Goal: Task Accomplishment & Management: Manage account settings

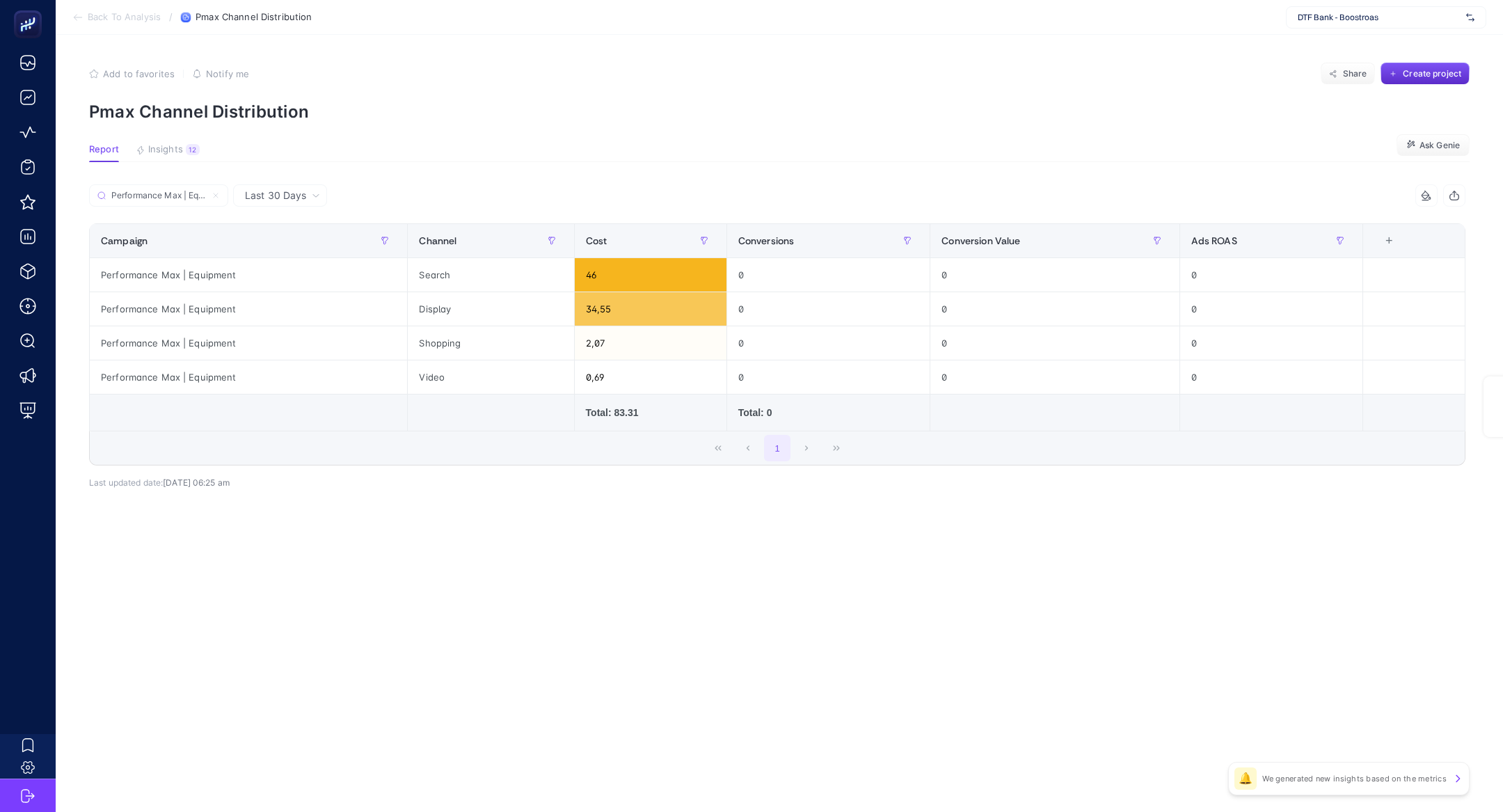
click at [1369, 20] on span "DTF Bank - Boostroas" at bounding box center [1379, 18] width 162 height 11
type input "kon"
click at [1394, 57] on div "Konyalı Saat" at bounding box center [1386, 68] width 199 height 22
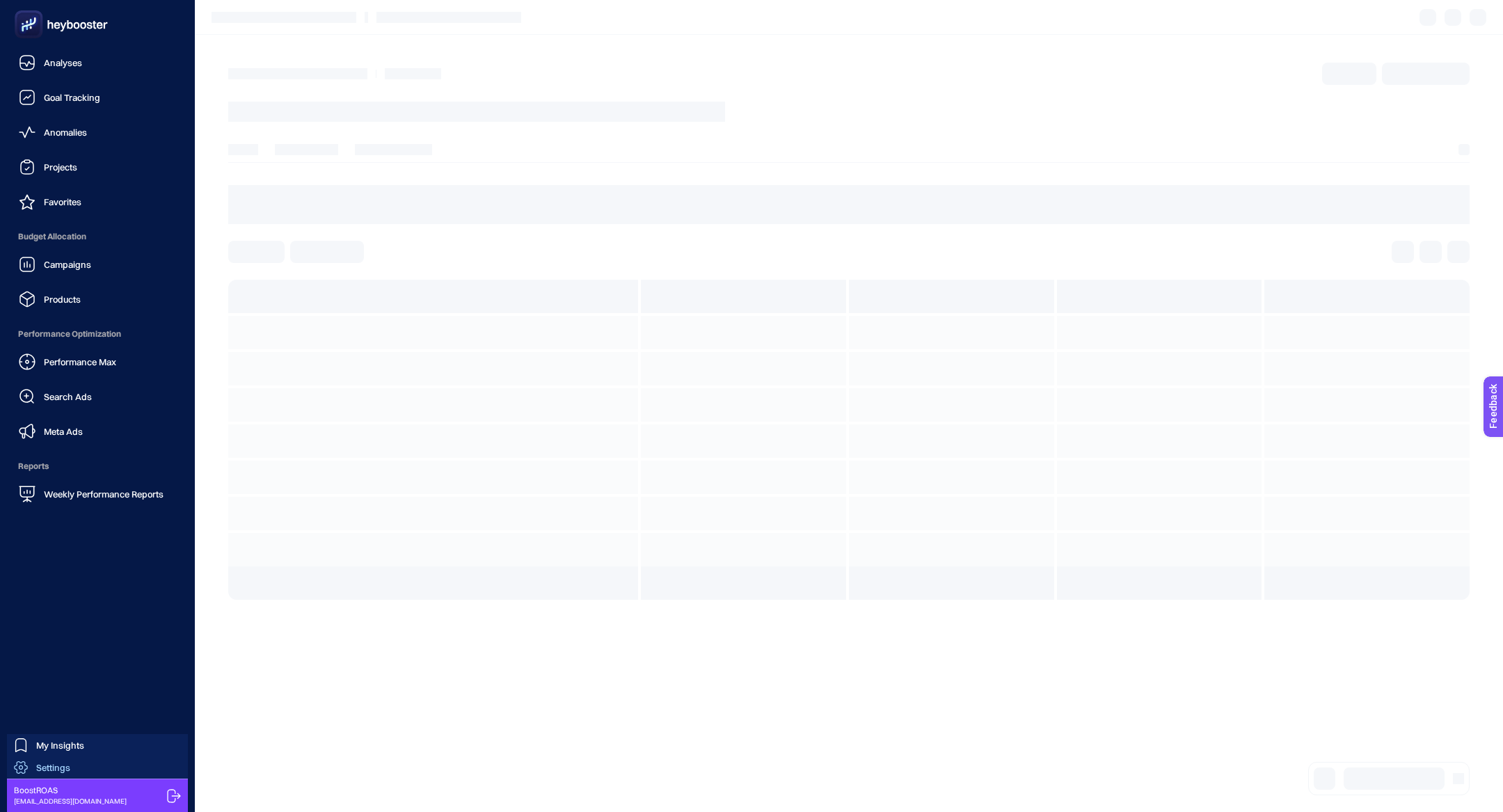
click at [65, 765] on span "Settings" at bounding box center [53, 767] width 34 height 11
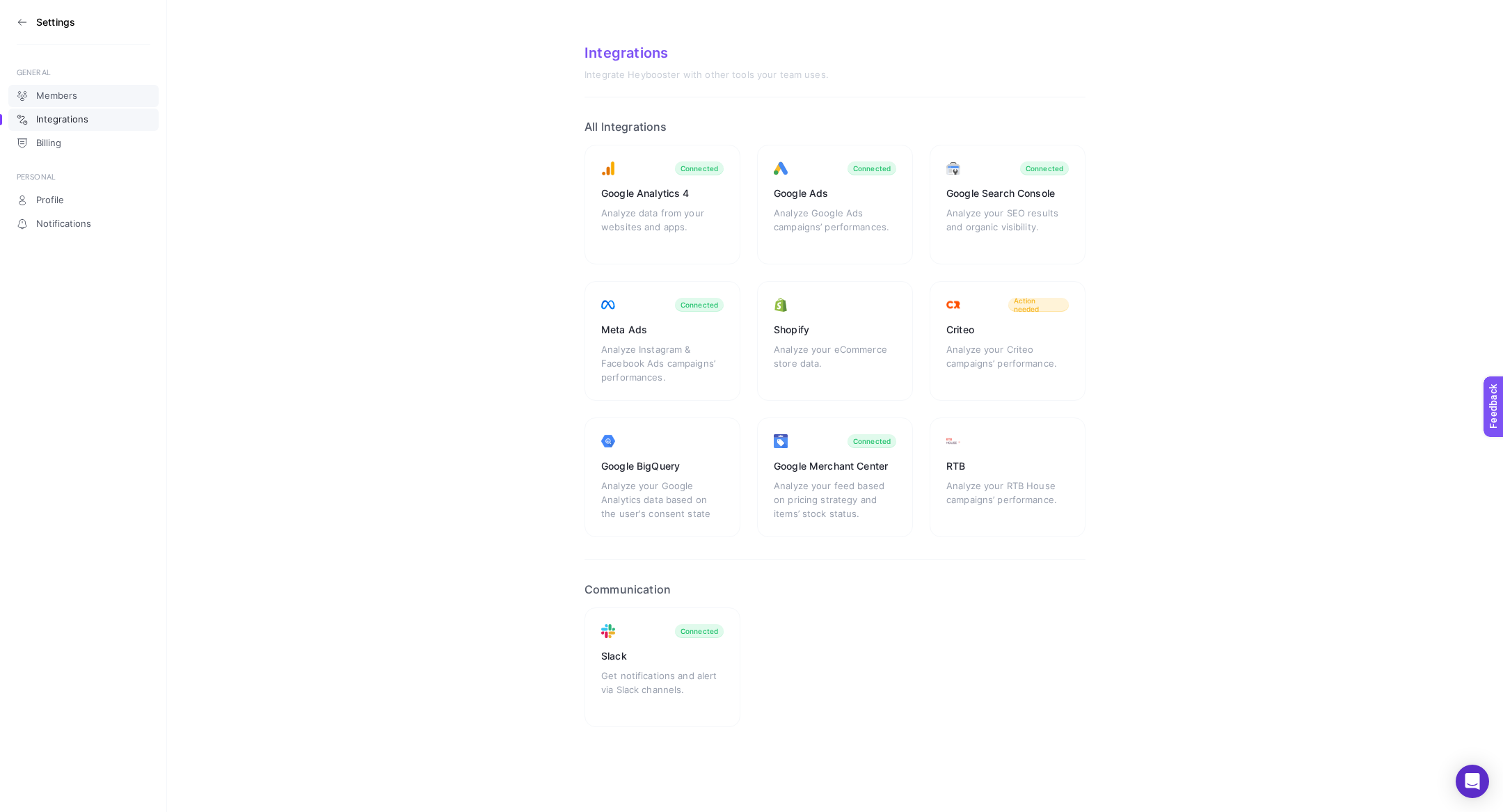
click at [92, 99] on link "Members" at bounding box center [84, 96] width 150 height 22
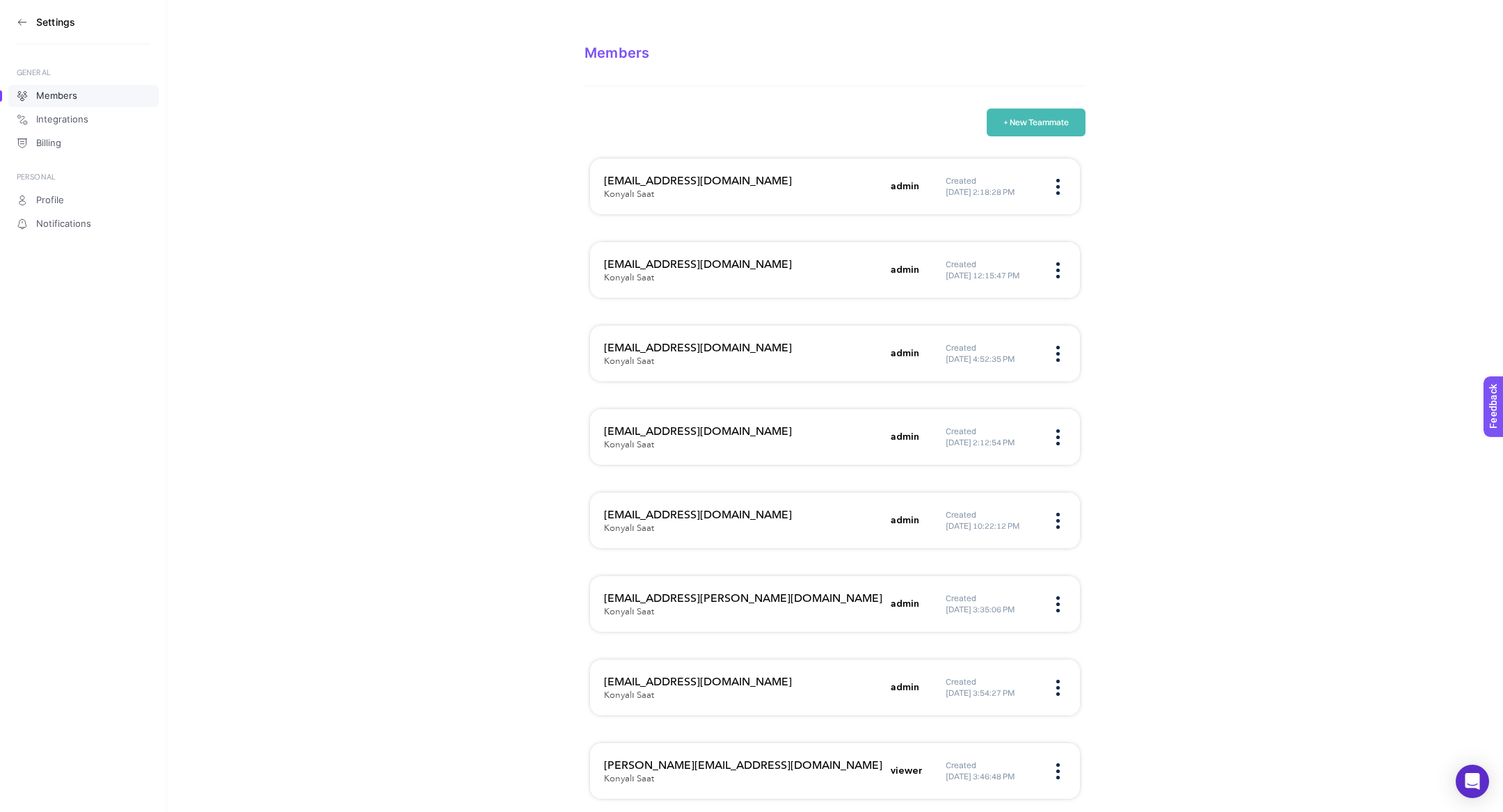
click at [1043, 122] on button "+ New Teammate" at bounding box center [1036, 122] width 98 height 28
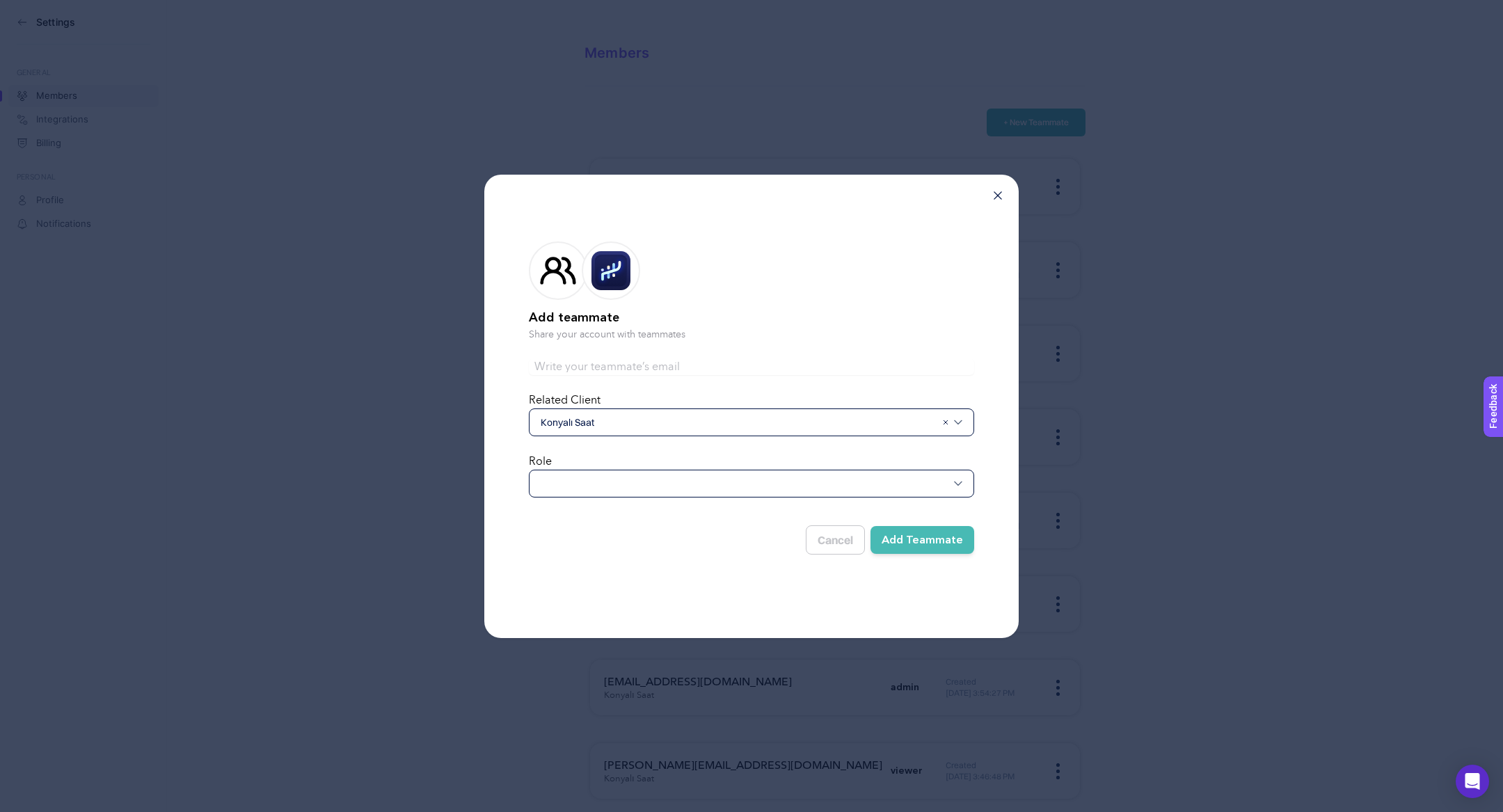
click at [632, 494] on div at bounding box center [752, 483] width 446 height 28
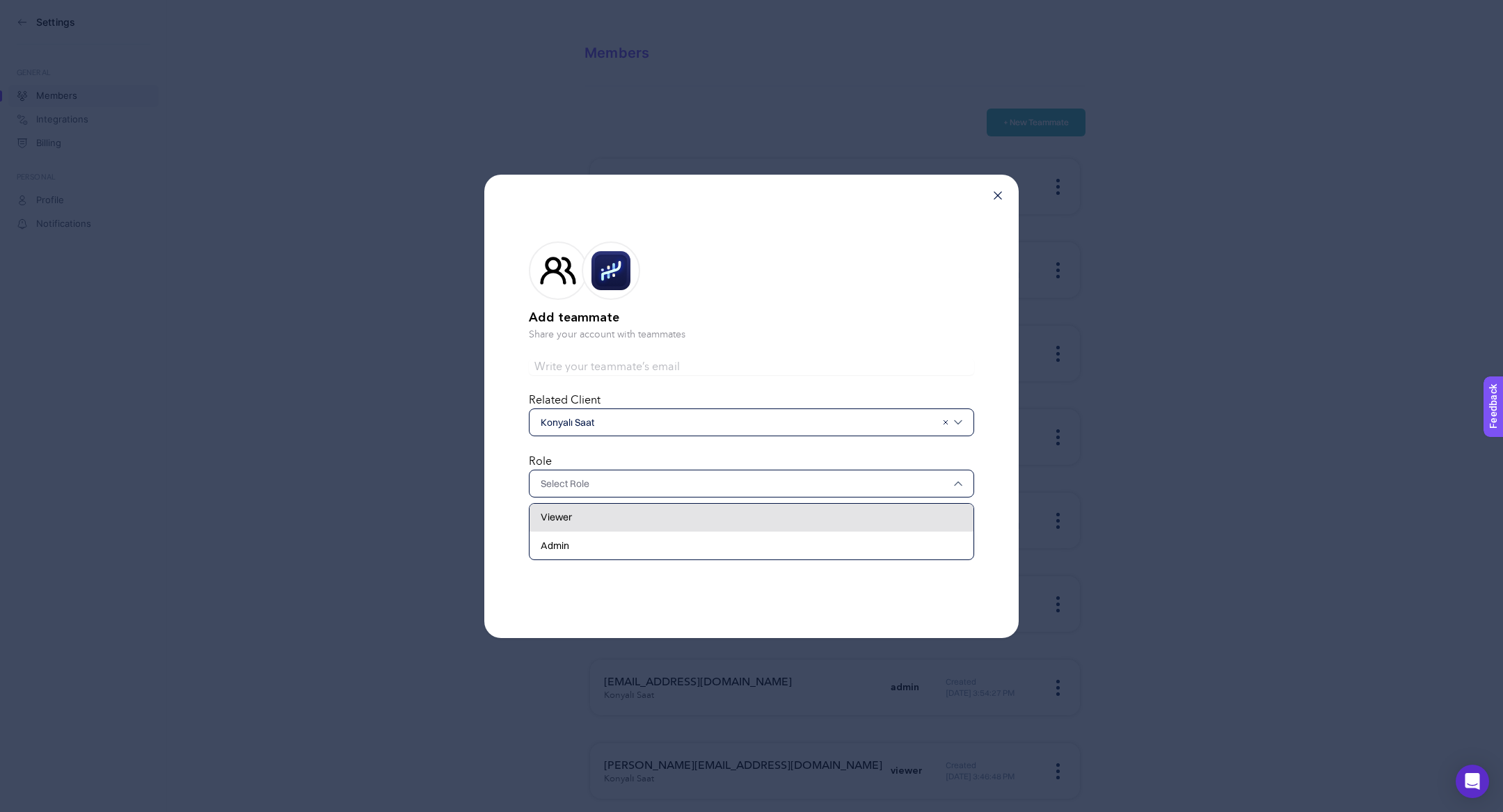
click at [632, 532] on div "Viewer" at bounding box center [751, 546] width 444 height 28
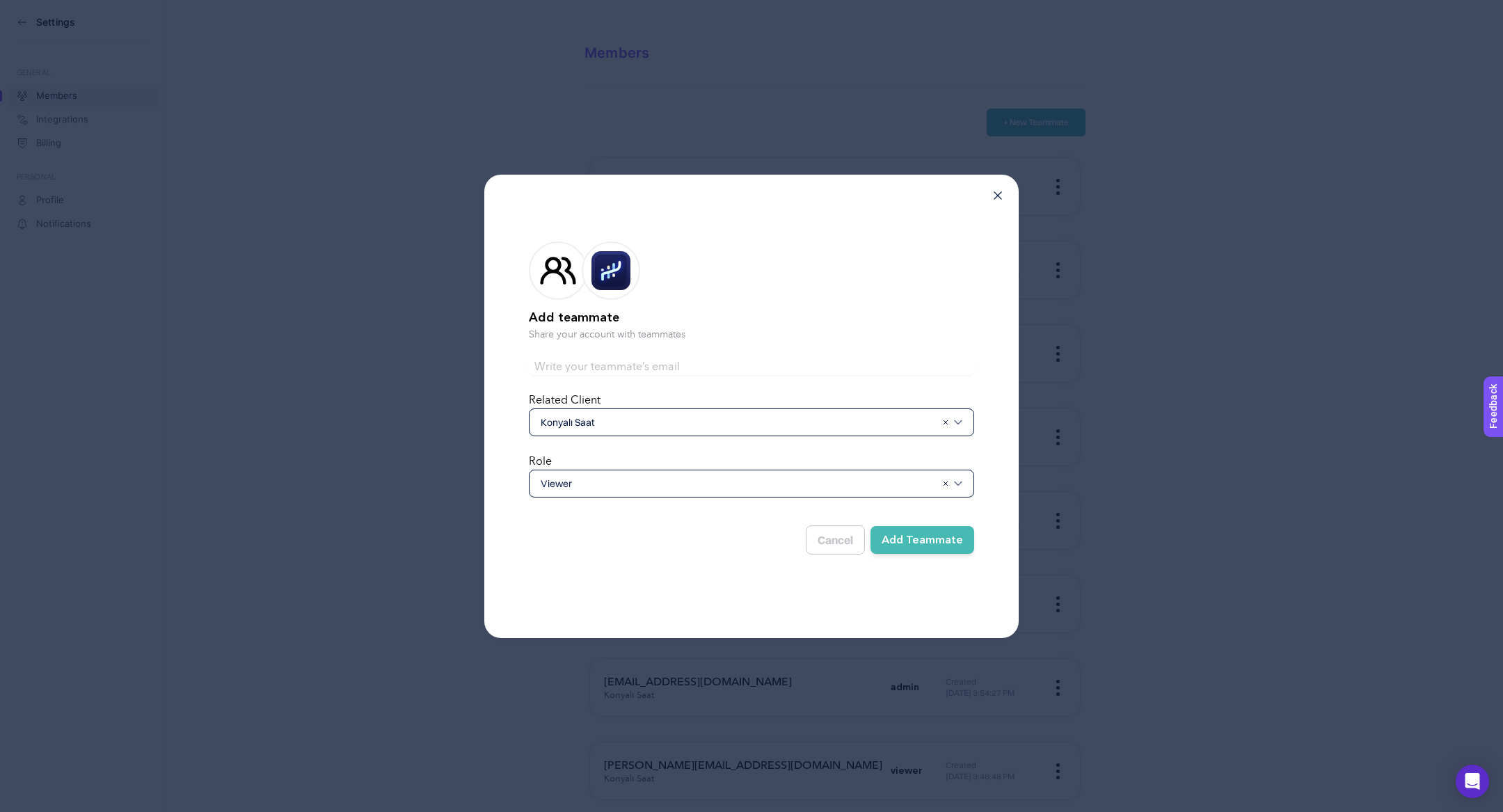
click at [749, 365] on input "text" at bounding box center [752, 367] width 446 height 17
paste input "emre.ozogluuntur@konyalisaat.com.tr"
type input "emre.ozogluuntur@konyalisaat.com.tr"
click at [953, 534] on button "Add Teammate" at bounding box center [923, 540] width 104 height 28
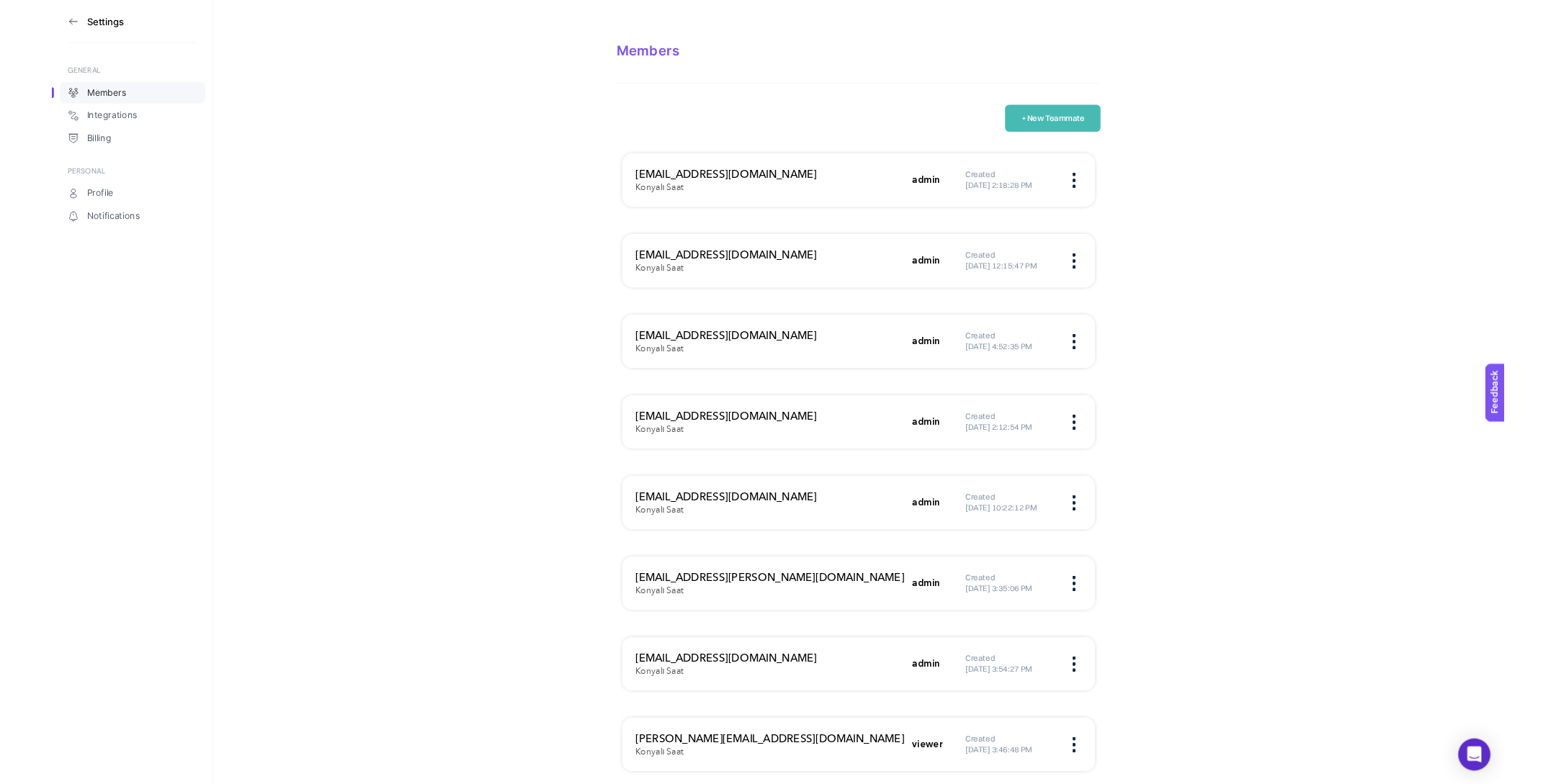
scroll to position [95, 0]
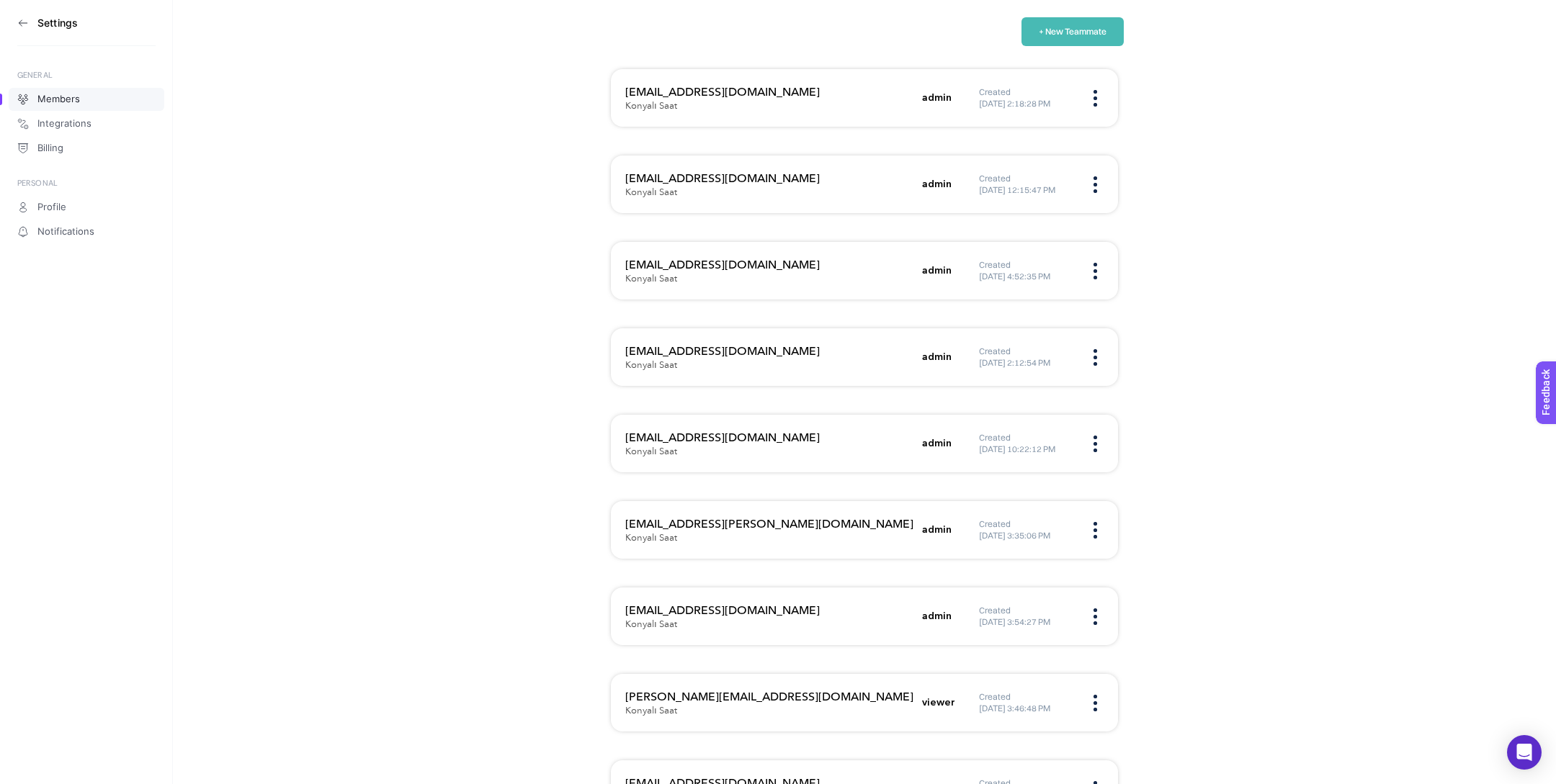
click at [1099, 20] on button "+ New Teammate" at bounding box center [1073, 32] width 102 height 29
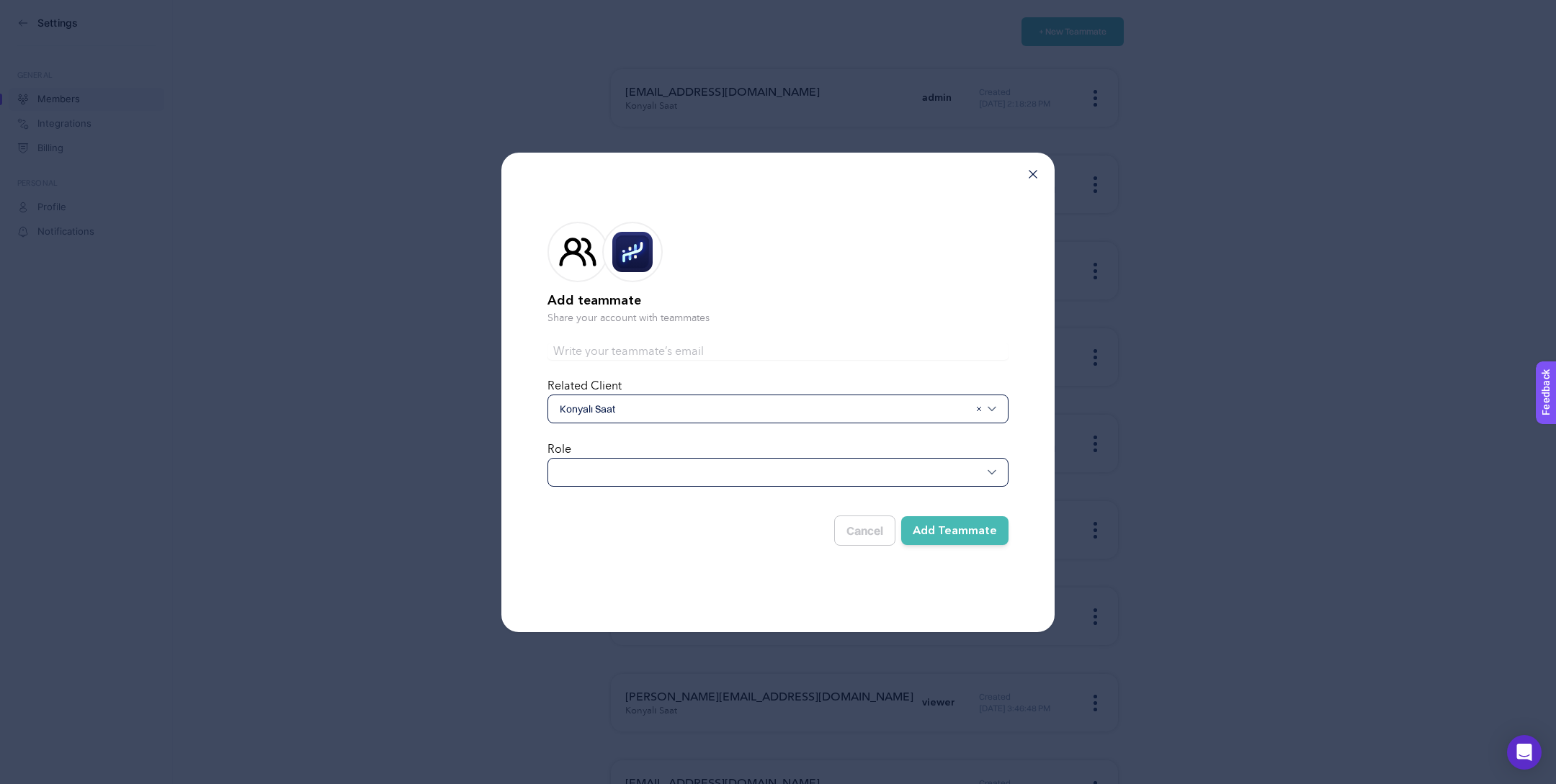
click at [588, 478] on div at bounding box center [778, 473] width 461 height 29
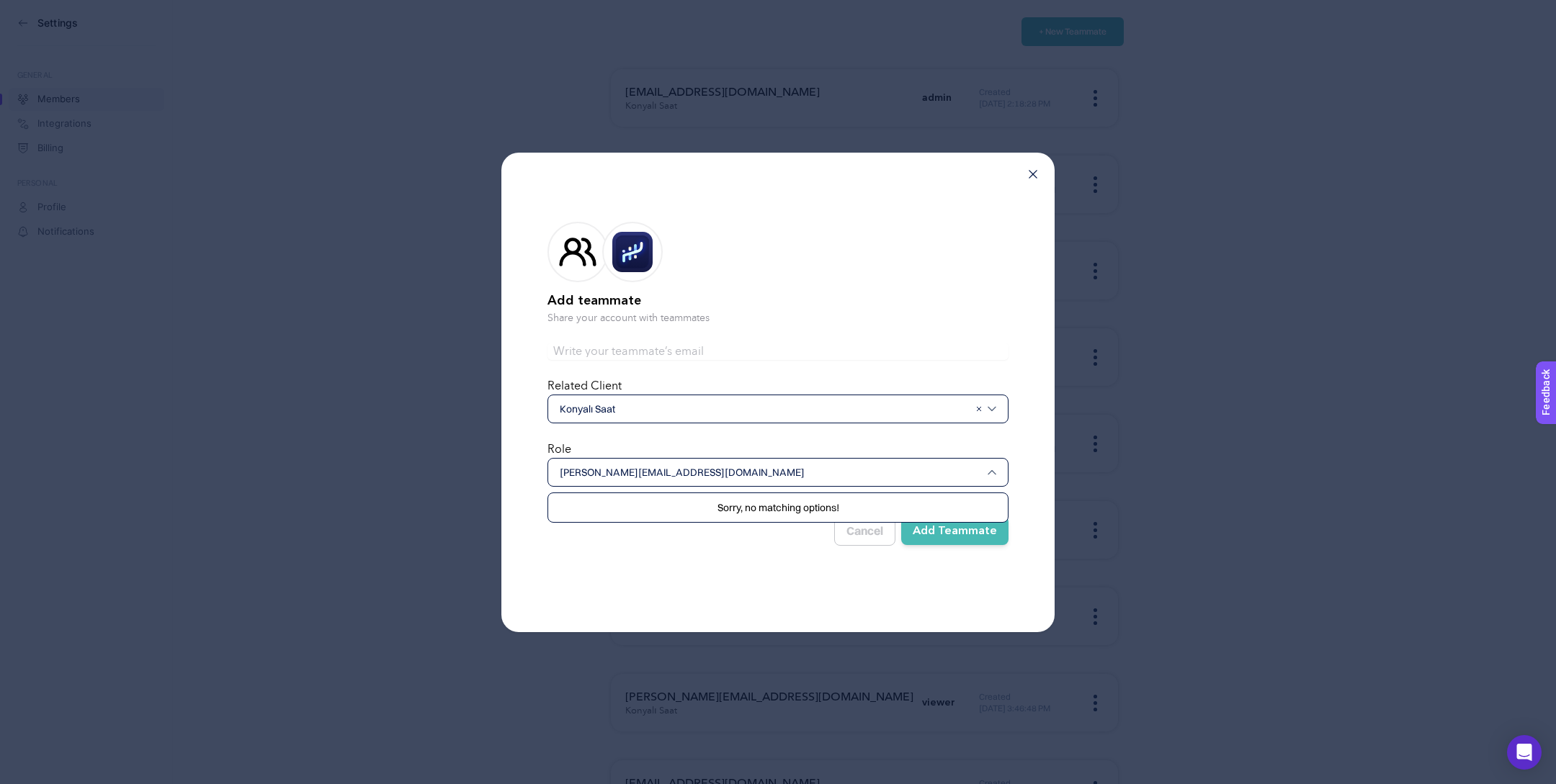
type input "selim.uygun@konyalisaat.com.tr"
click at [995, 475] on img at bounding box center [992, 472] width 9 height 9
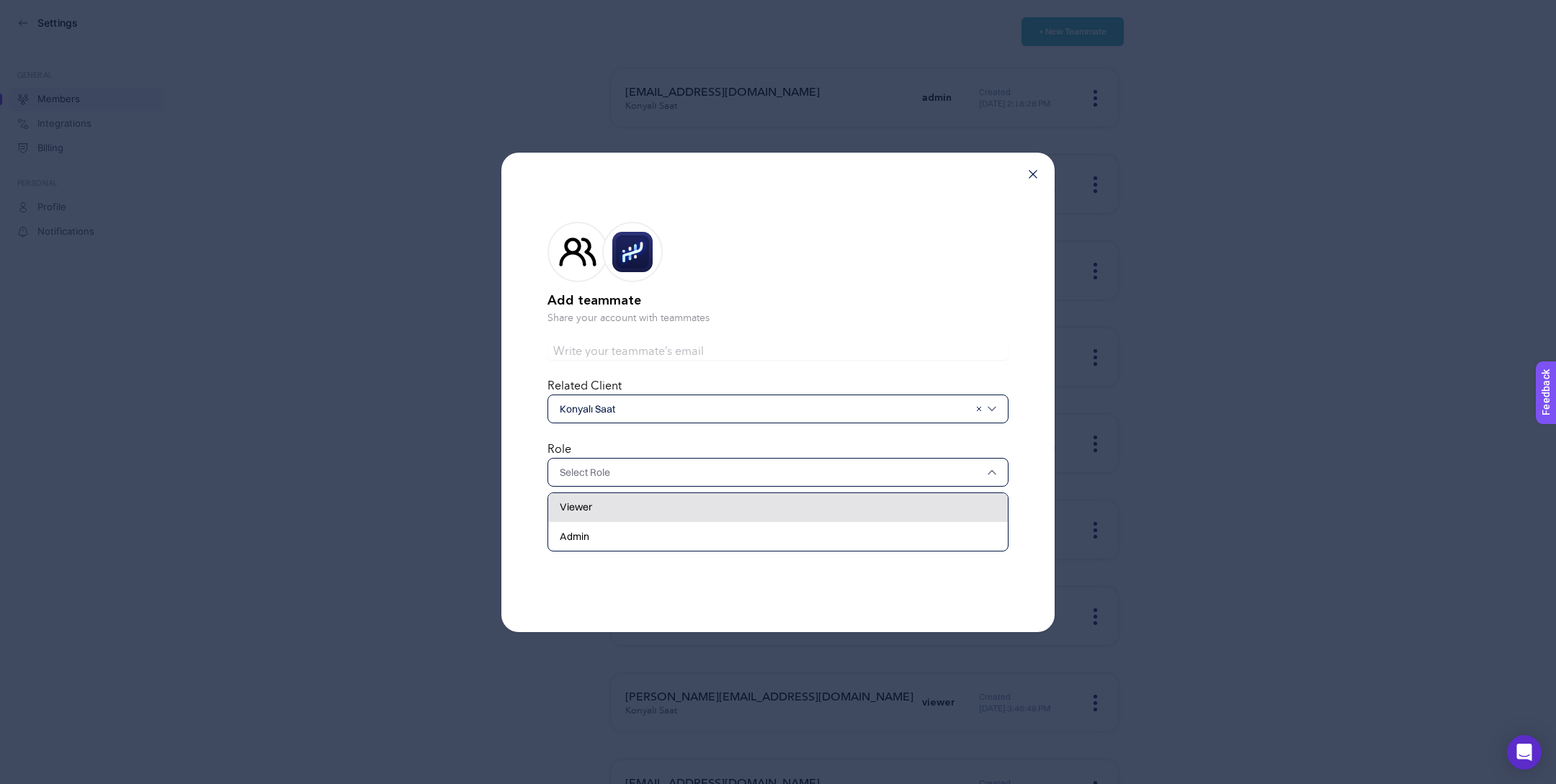
click at [822, 522] on div "Viewer" at bounding box center [778, 536] width 459 height 29
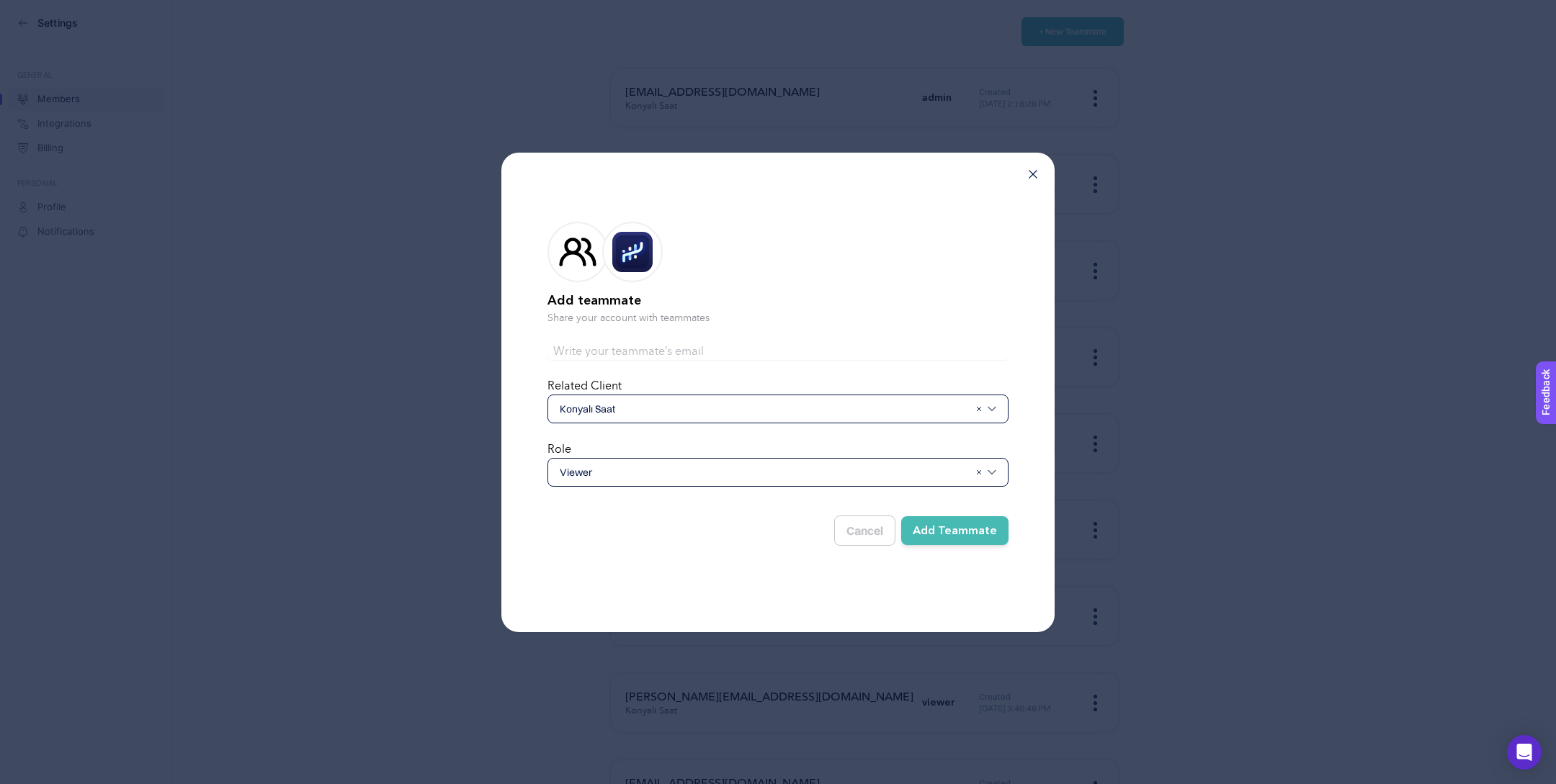
click at [786, 343] on input "text" at bounding box center [778, 352] width 461 height 17
paste input "selim.uygun@konyalisaat.com.tr"
type input "selim.uygun@konyalisaat.com.tr"
click at [989, 529] on button "Add Teammate" at bounding box center [955, 530] width 108 height 29
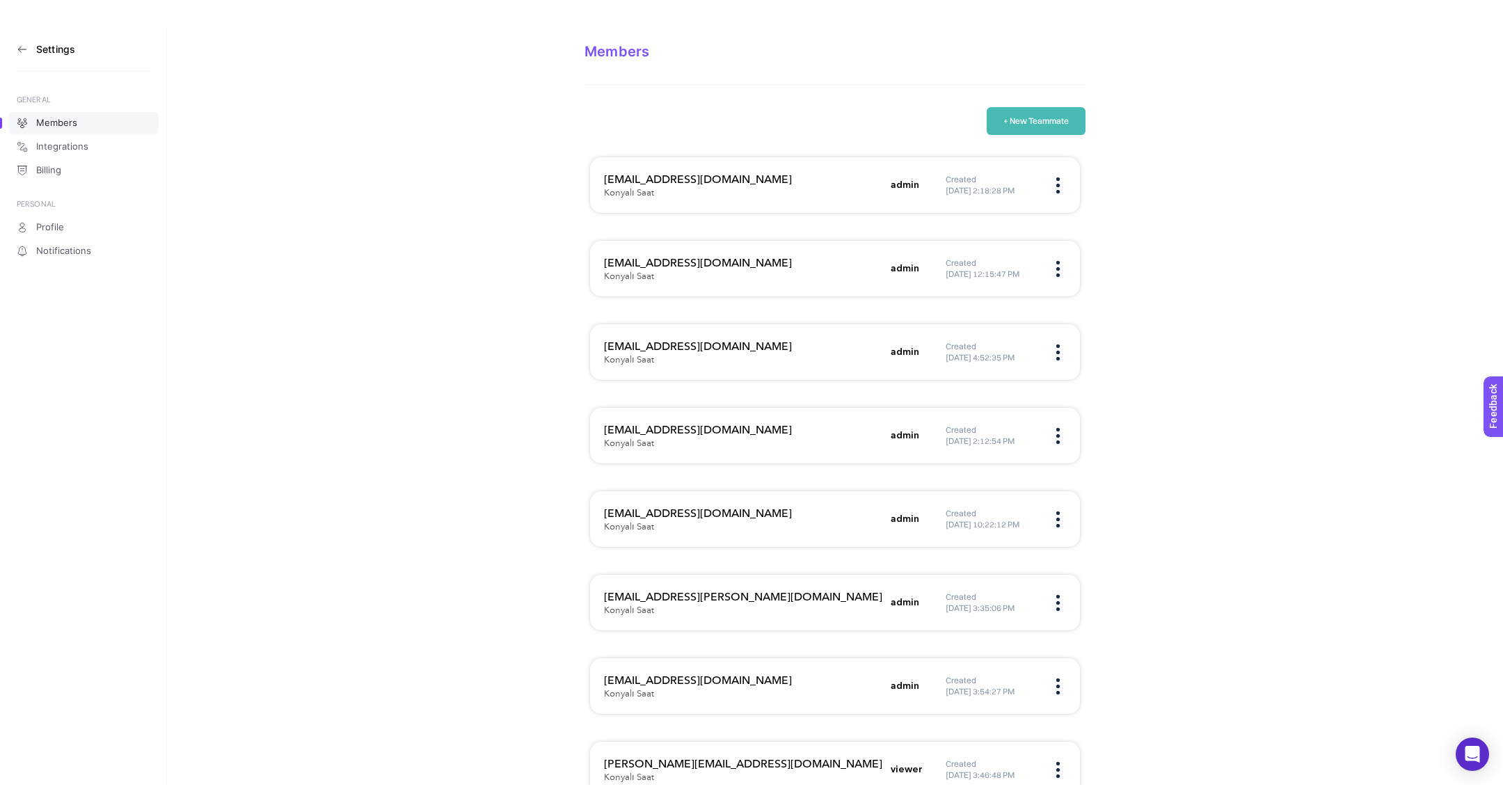
scroll to position [26, 0]
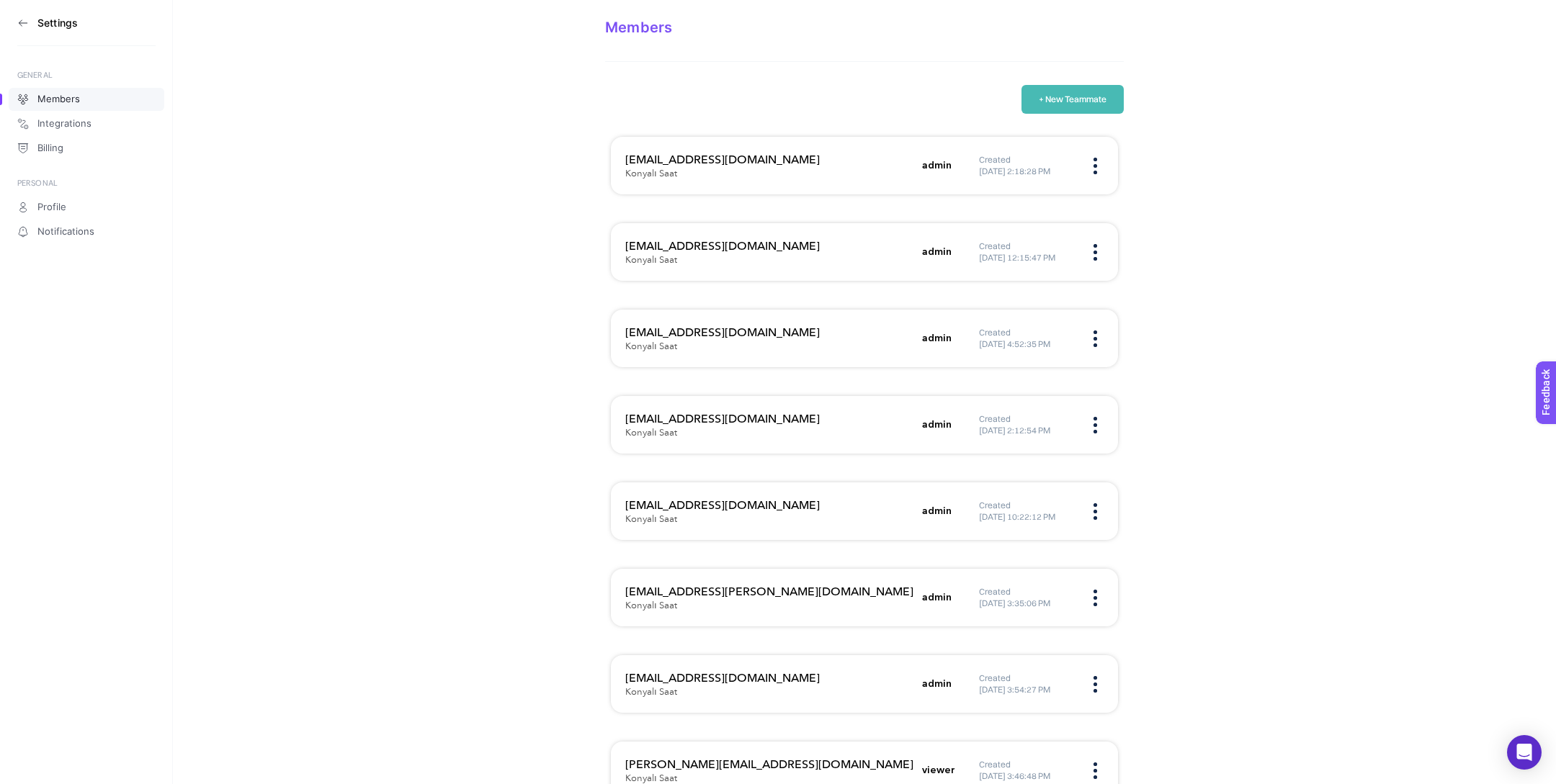
click at [1104, 309] on div "tugaycan@boostroas.com Konyalı Saat admin Created 3/15/2022, 12:15:47 PM" at bounding box center [865, 338] width 507 height 58
click at [1097, 247] on img at bounding box center [1096, 252] width 4 height 16
click at [1246, 246] on section "Members + New Teammate esra@boostroas.com Konyalı Saat admin Created 12/30/2021…" at bounding box center [864, 484] width 1383 height 1022
